Goal: Transaction & Acquisition: Purchase product/service

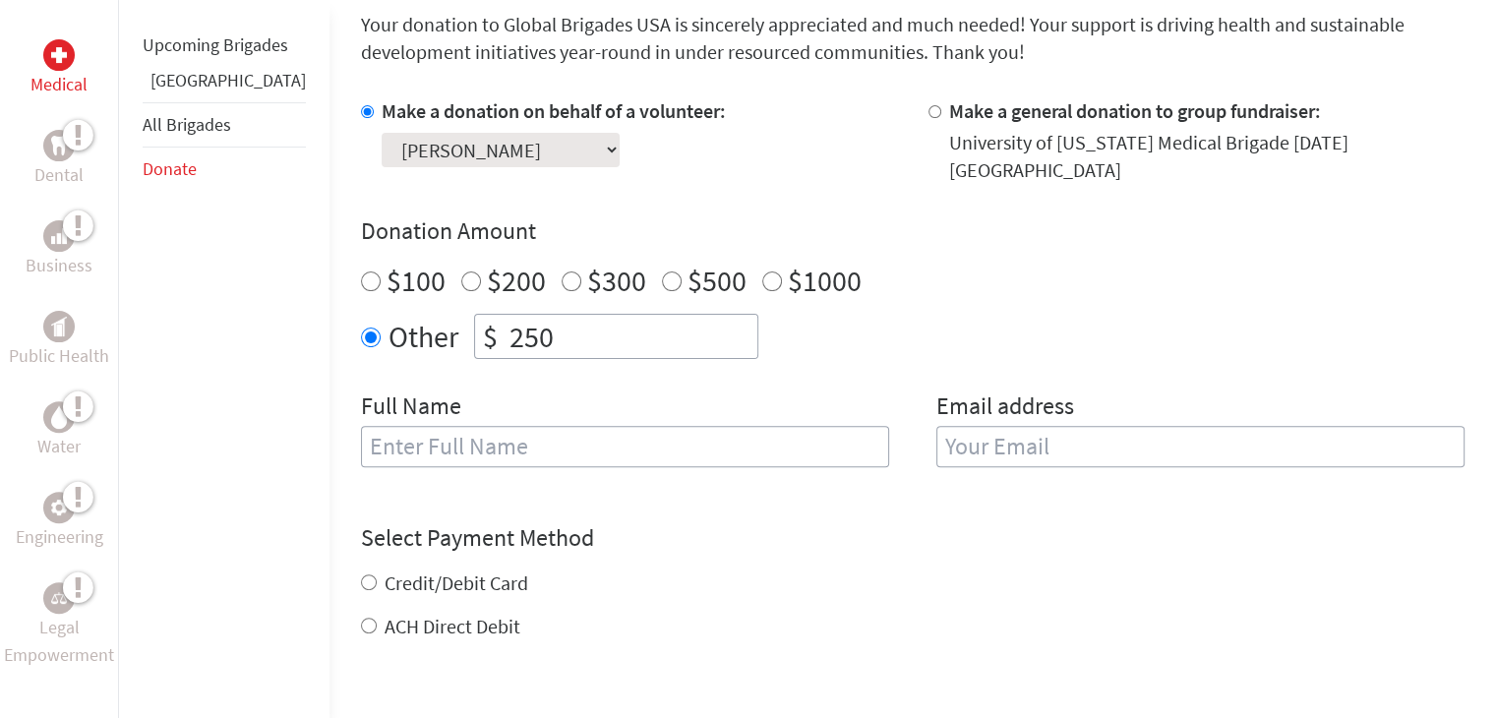
scroll to position [681, 0]
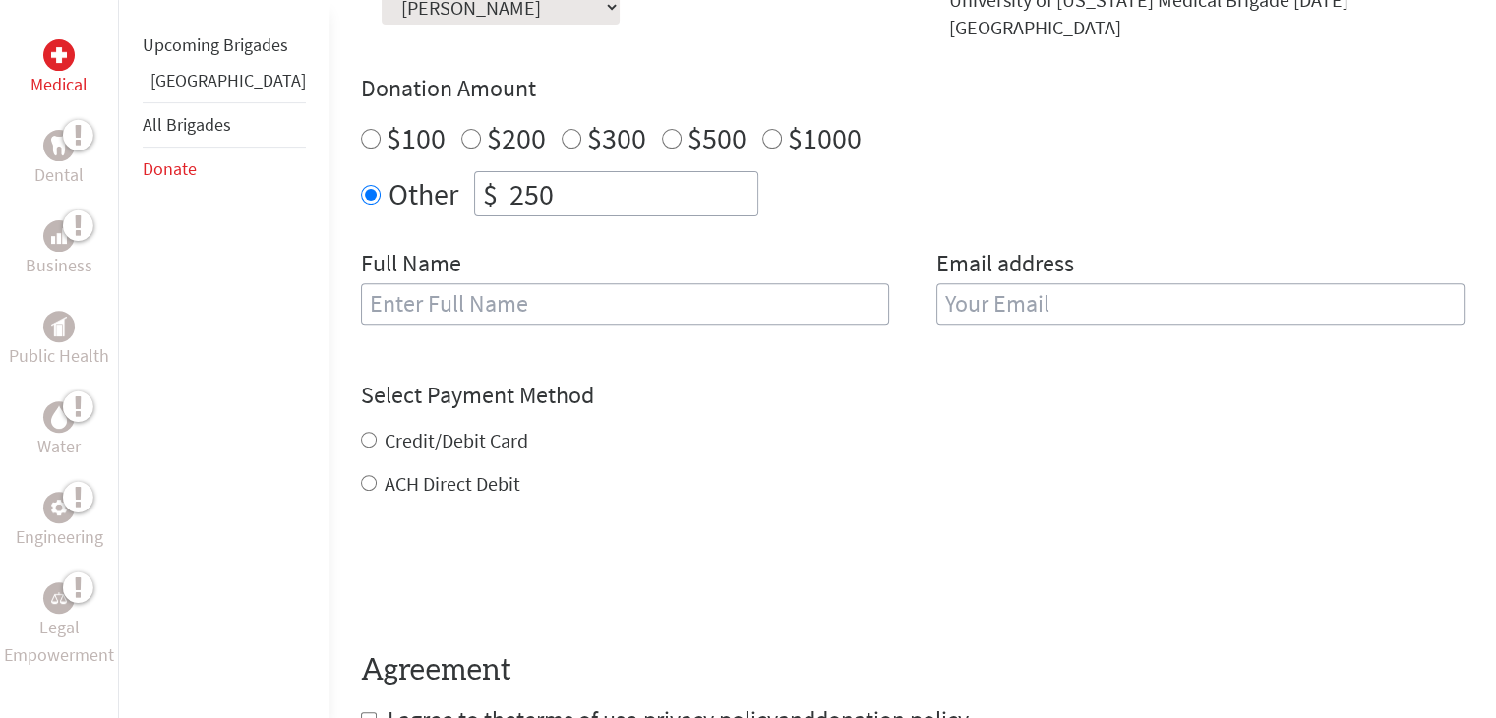
click at [390, 283] on input "text" at bounding box center [625, 303] width 528 height 41
type input "[PERSON_NAME]"
type input "[EMAIL_ADDRESS][DOMAIN_NAME]"
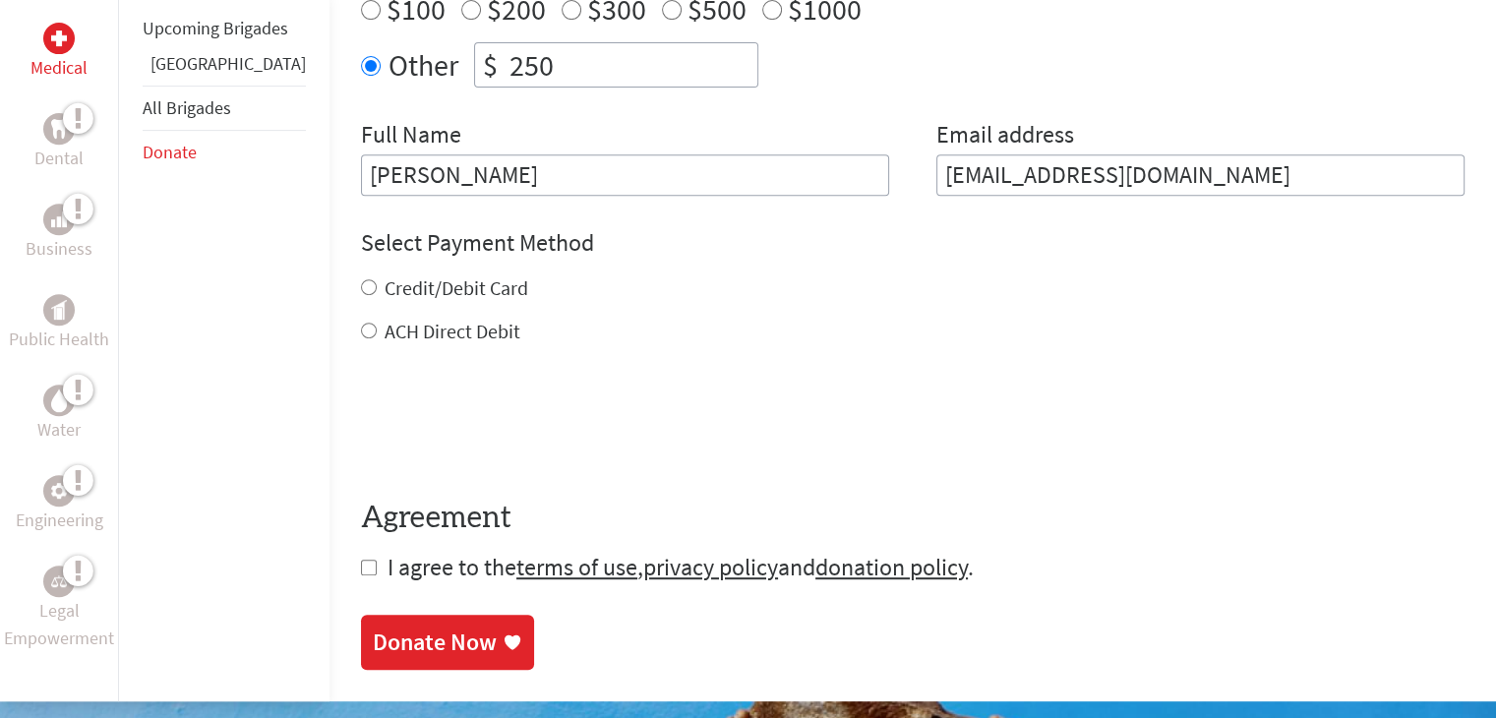
scroll to position [844, 0]
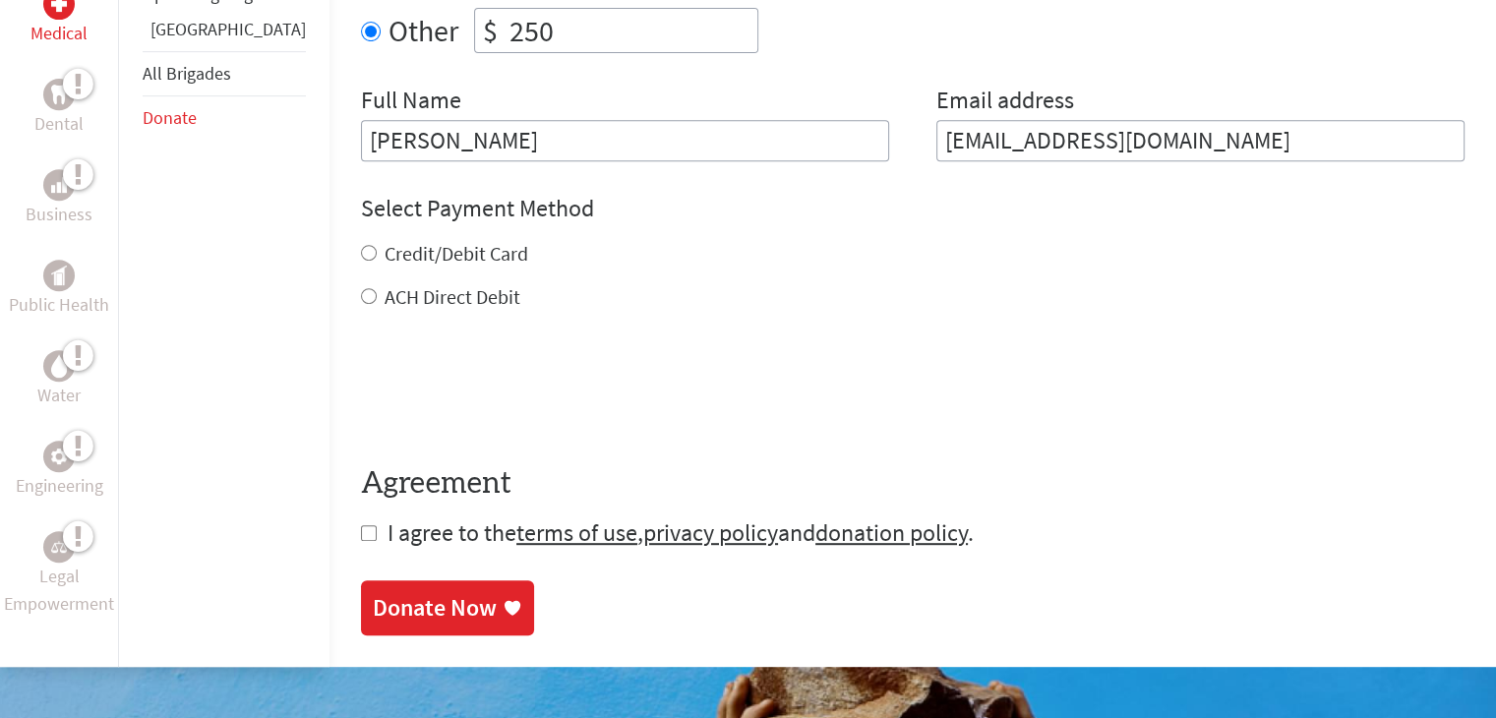
click at [361, 288] on input "ACH Direct Debit" at bounding box center [369, 296] width 16 height 16
radio input "true"
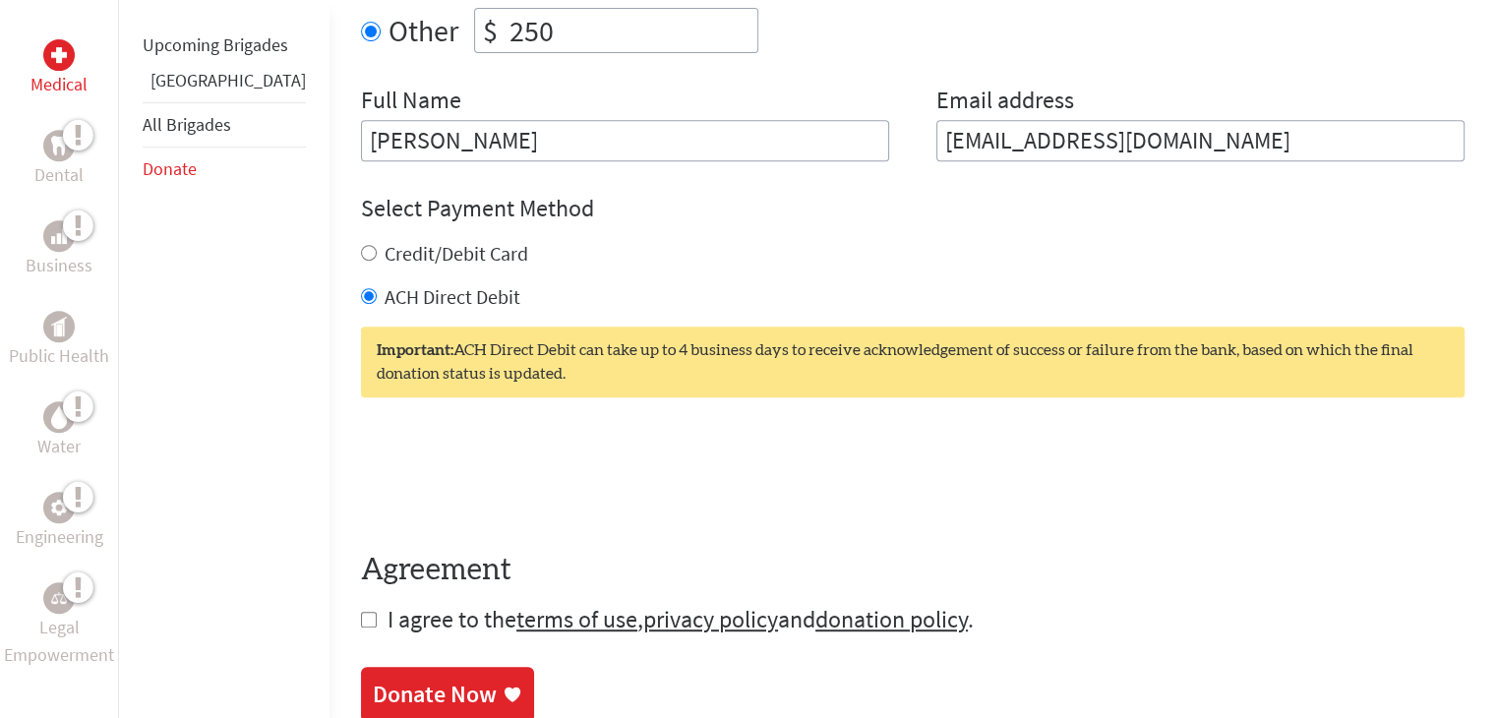
click at [361, 612] on input "checkbox" at bounding box center [369, 620] width 16 height 16
checkbox input "true"
click at [382, 679] on div "Donate Now" at bounding box center [435, 694] width 124 height 31
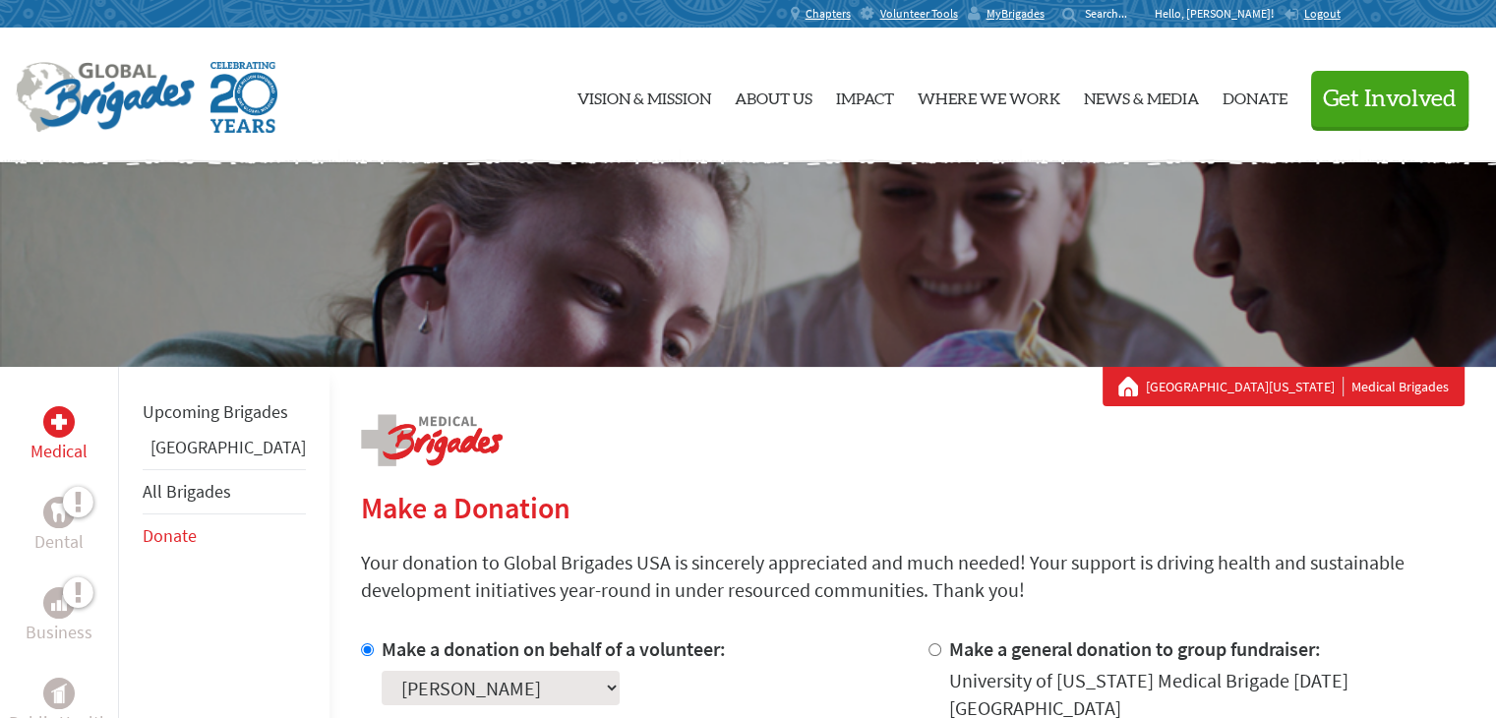
scroll to position [352, 0]
